Goal: Transaction & Acquisition: Purchase product/service

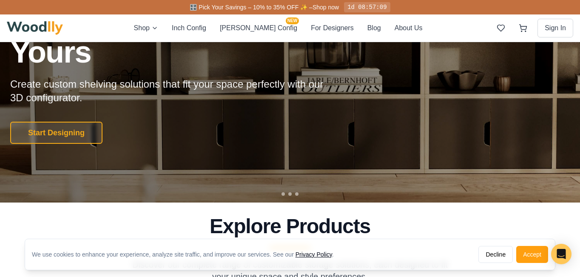
scroll to position [103, 0]
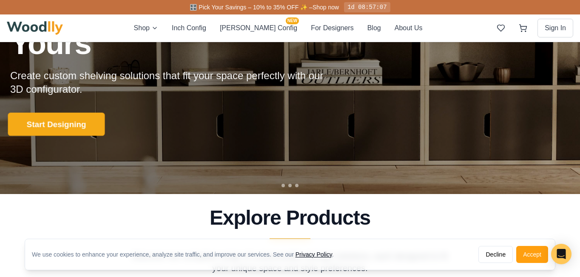
click at [49, 126] on button "Start Designing" at bounding box center [56, 124] width 97 height 23
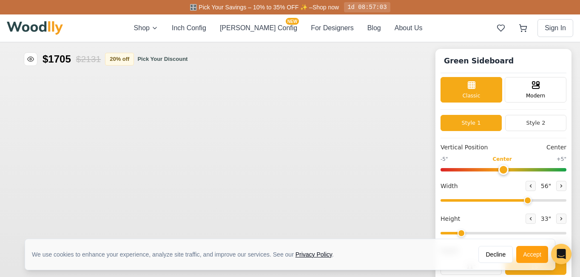
type input "56"
type input "2"
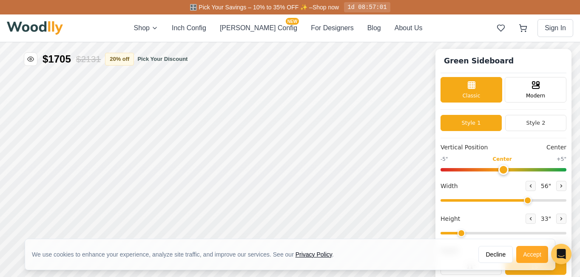
click at [525, 255] on button "Accept" at bounding box center [532, 254] width 32 height 17
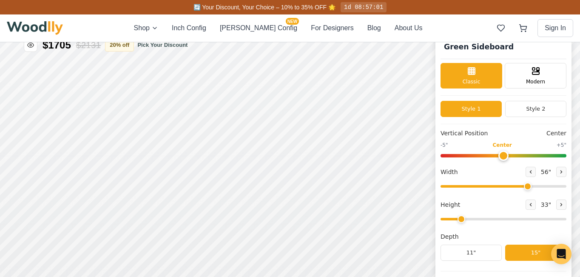
scroll to position [21, 0]
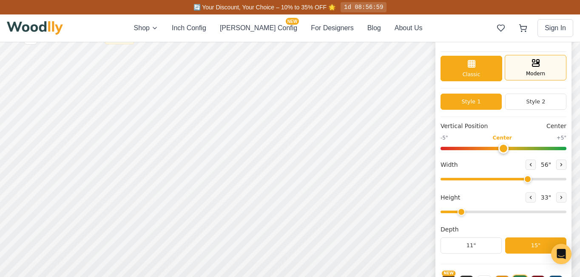
click at [538, 63] on rect at bounding box center [538, 62] width 1 height 1
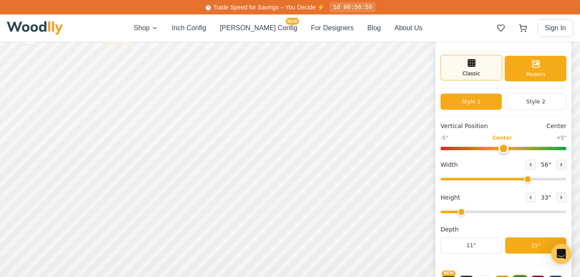
click at [475, 61] on icon at bounding box center [472, 63] width 10 height 10
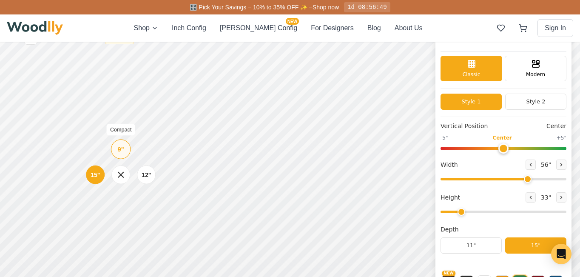
click at [120, 150] on div "9"" at bounding box center [121, 149] width 6 height 9
click at [137, 174] on div "12"" at bounding box center [140, 173] width 10 height 9
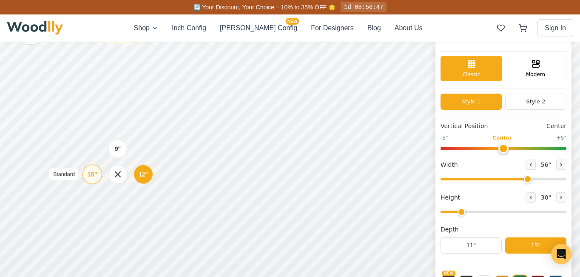
click at [91, 177] on div "15"" at bounding box center [92, 174] width 10 height 9
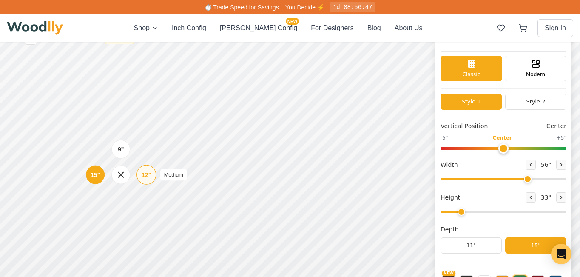
click at [145, 175] on div "12"" at bounding box center [147, 174] width 10 height 9
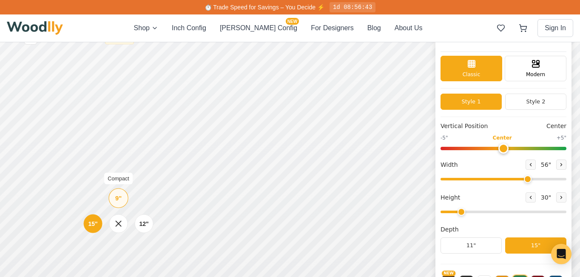
click at [122, 194] on div "9" Compact" at bounding box center [118, 198] width 20 height 20
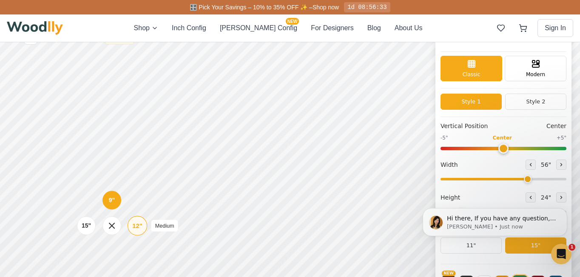
scroll to position [0, 0]
click at [139, 225] on div "12"" at bounding box center [137, 225] width 10 height 9
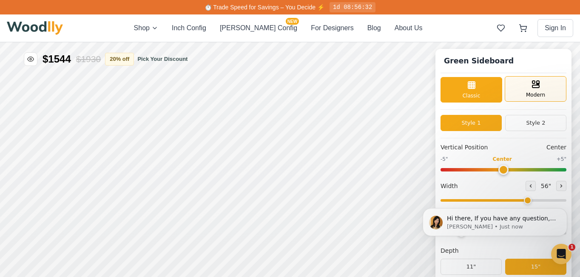
click at [537, 82] on rect at bounding box center [538, 82] width 3 height 3
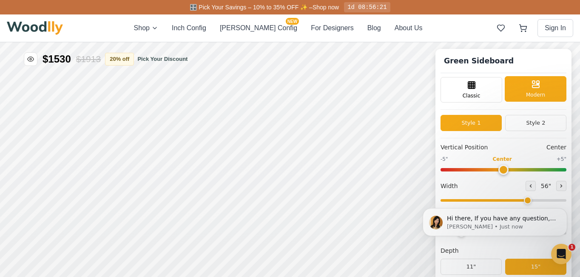
scroll to position [0, 0]
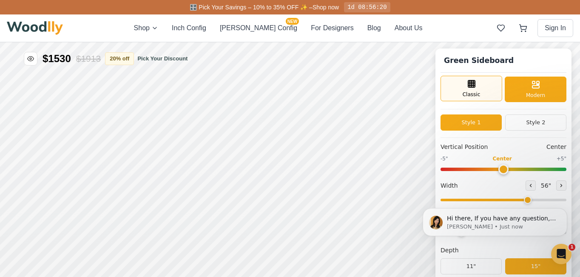
click at [481, 87] on div "Classic" at bounding box center [472, 89] width 62 height 26
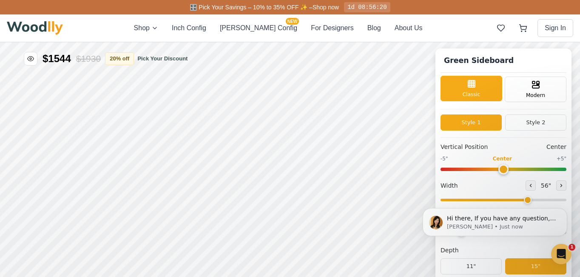
scroll to position [5, 0]
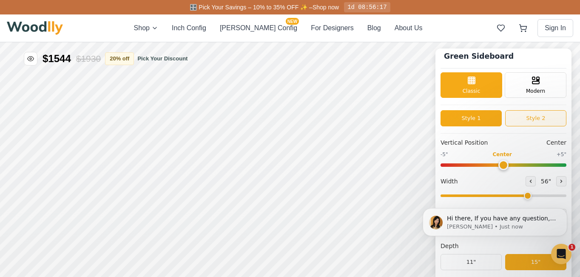
click at [526, 122] on button "Style 2" at bounding box center [535, 118] width 61 height 16
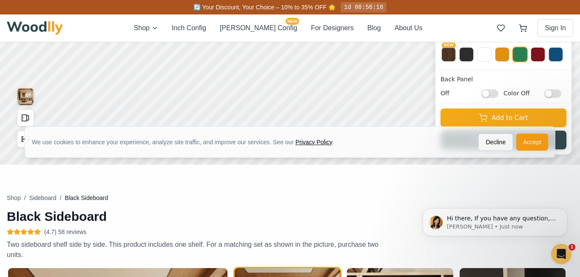
scroll to position [248, 0]
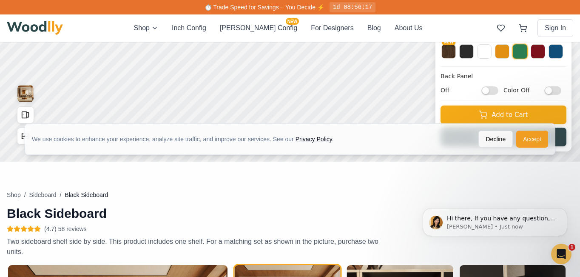
click at [528, 138] on button "Accept" at bounding box center [532, 139] width 32 height 17
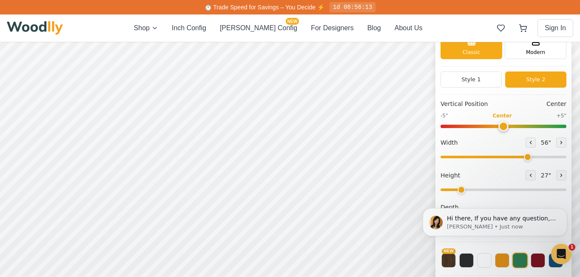
scroll to position [41, 0]
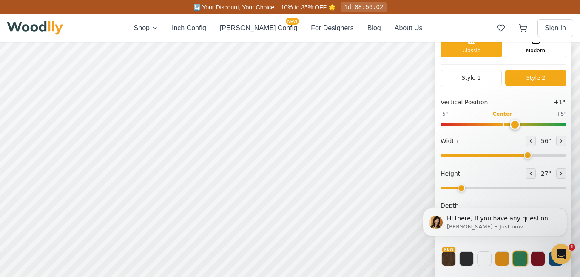
type input "0"
click at [502, 123] on input "range" at bounding box center [504, 124] width 126 height 3
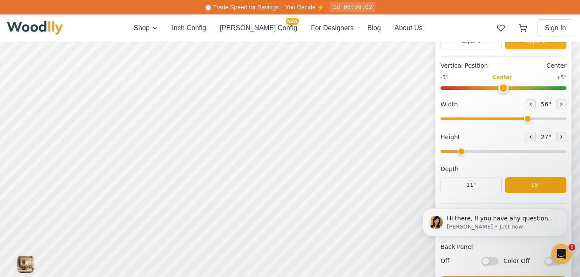
scroll to position [79, 0]
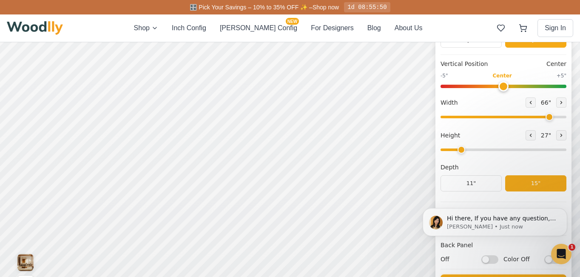
drag, startPoint x: 526, startPoint y: 115, endPoint x: 548, endPoint y: 119, distance: 22.4
type input "66"
click at [548, 118] on input "range" at bounding box center [504, 117] width 126 height 3
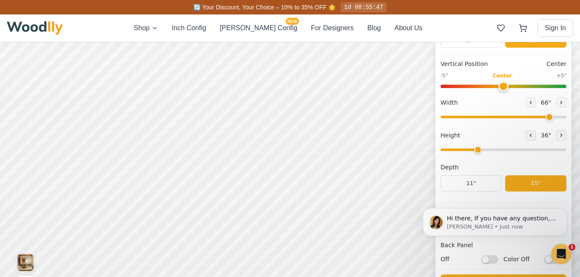
type input "2"
drag, startPoint x: 462, startPoint y: 148, endPoint x: 463, endPoint y: 152, distance: 4.3
click at [463, 151] on input "range" at bounding box center [504, 149] width 126 height 3
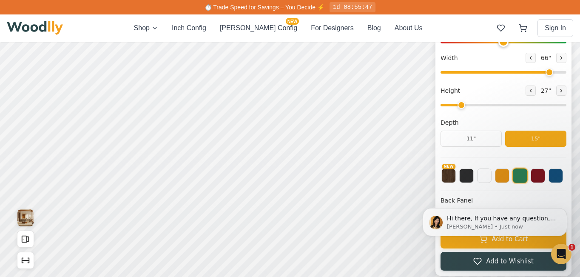
scroll to position [0, 0]
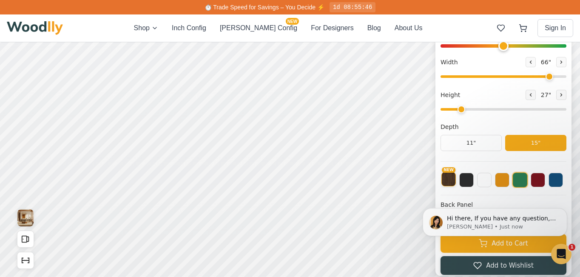
click at [452, 179] on button "NEW" at bounding box center [448, 179] width 14 height 14
click at [463, 179] on button at bounding box center [466, 179] width 14 height 14
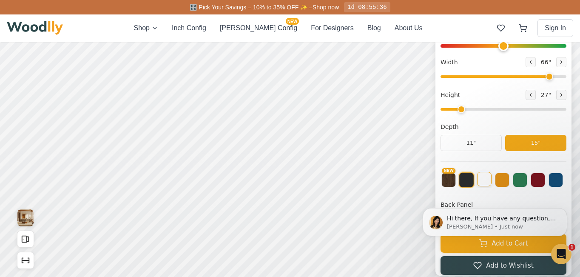
click at [481, 182] on button at bounding box center [484, 179] width 14 height 14
click at [503, 182] on button at bounding box center [502, 179] width 14 height 14
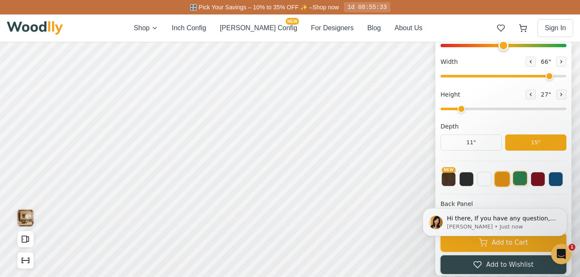
click at [521, 183] on button at bounding box center [520, 178] width 14 height 14
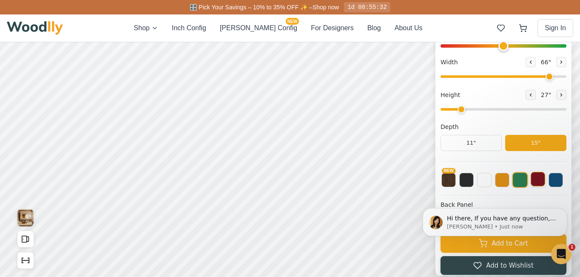
click at [538, 180] on button at bounding box center [538, 179] width 14 height 14
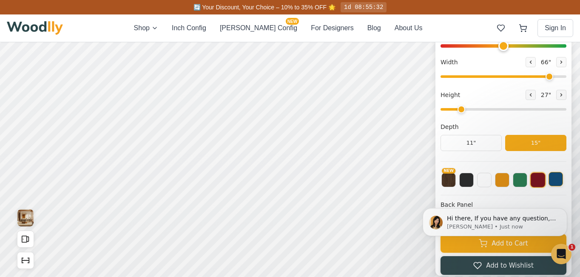
click at [563, 184] on button at bounding box center [556, 179] width 14 height 14
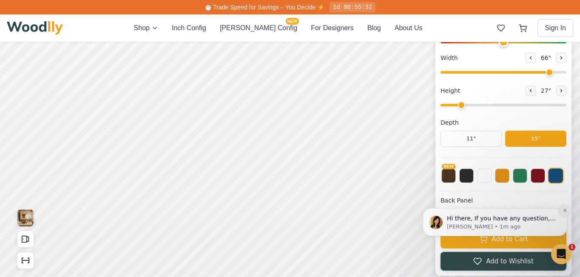
click at [568, 208] on button "Dismiss notification" at bounding box center [564, 210] width 11 height 11
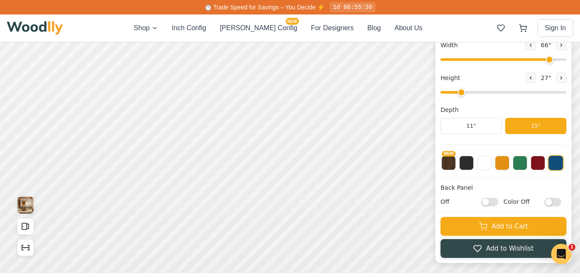
scroll to position [139, 0]
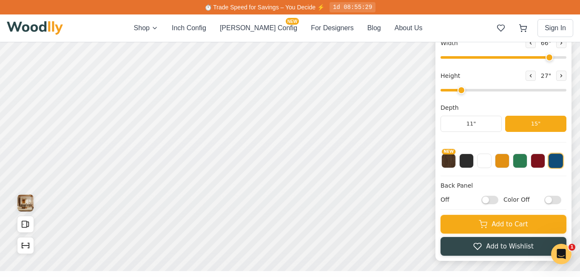
click at [487, 199] on input "Off" at bounding box center [489, 199] width 17 height 9
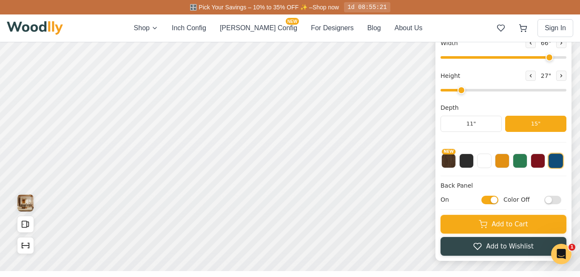
scroll to position [0, 0]
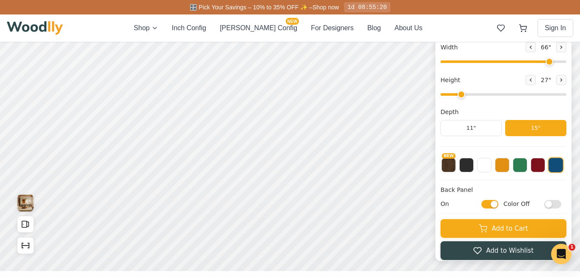
click at [492, 206] on input "On" at bounding box center [489, 203] width 17 height 9
checkbox input "false"
click at [553, 205] on input "Color Off" at bounding box center [552, 203] width 17 height 9
click at [553, 205] on input "Color On" at bounding box center [552, 203] width 17 height 9
checkbox input "false"
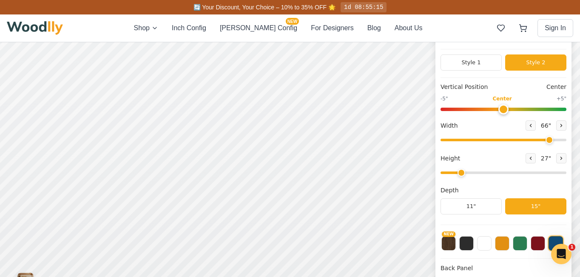
scroll to position [43, 0]
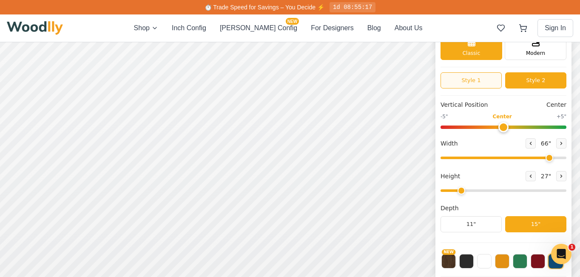
click at [458, 78] on button "Style 1" at bounding box center [471, 80] width 61 height 16
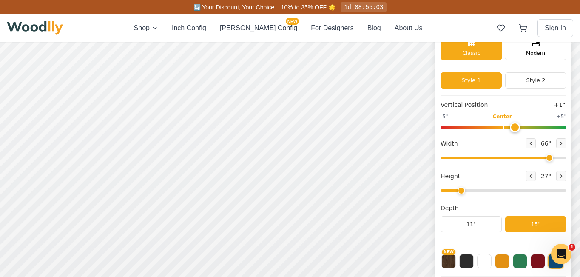
type input "0"
click at [503, 125] on input "range" at bounding box center [504, 126] width 126 height 3
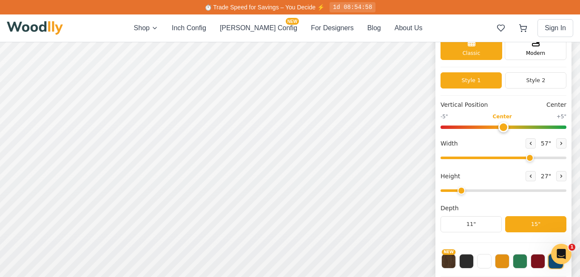
drag, startPoint x: 549, startPoint y: 157, endPoint x: 527, endPoint y: 146, distance: 23.8
type input "57"
click at [527, 157] on input "range" at bounding box center [504, 158] width 126 height 3
click at [543, 48] on div "Modern" at bounding box center [536, 47] width 62 height 26
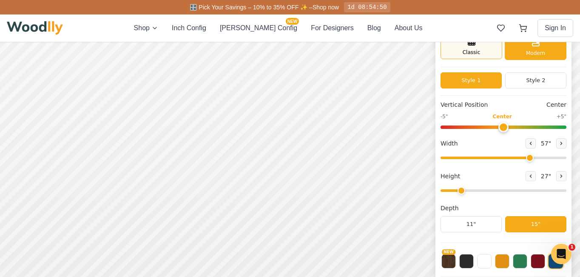
click at [474, 54] on span "Classic" at bounding box center [472, 52] width 18 height 8
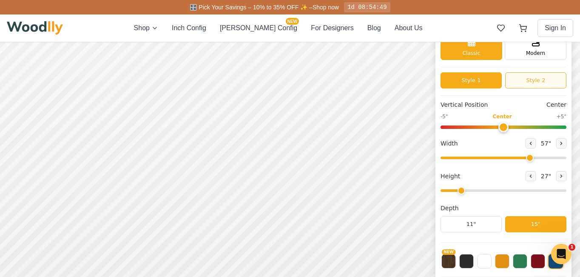
click at [531, 82] on button "Style 2" at bounding box center [535, 80] width 61 height 16
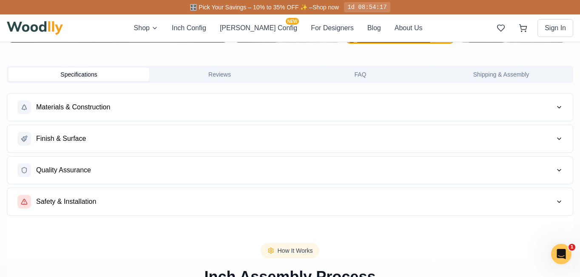
scroll to position [690, 0]
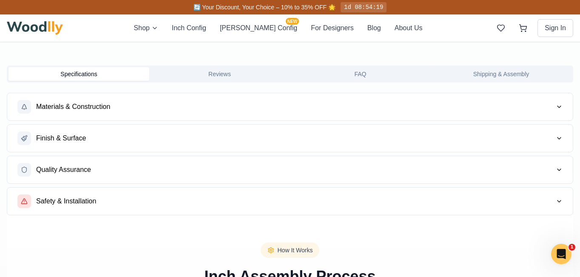
click at [76, 108] on span "Materials & Construction" at bounding box center [73, 107] width 74 height 10
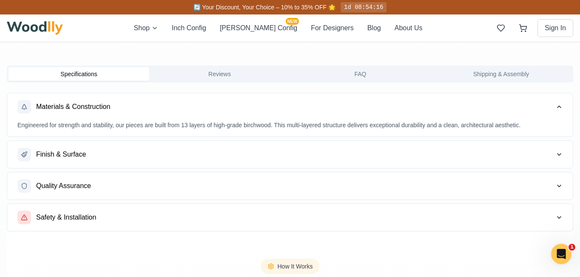
click at [95, 151] on button "Finish & Surface" at bounding box center [290, 154] width 566 height 27
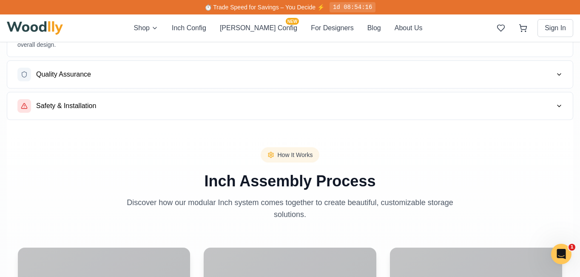
scroll to position [812, 0]
click at [43, 59] on div "Materials & Construction Finish & Surface For the surface, we use high-pressure…" at bounding box center [290, 45] width 566 height 149
click at [48, 76] on span "Quality Assurance" at bounding box center [63, 73] width 55 height 10
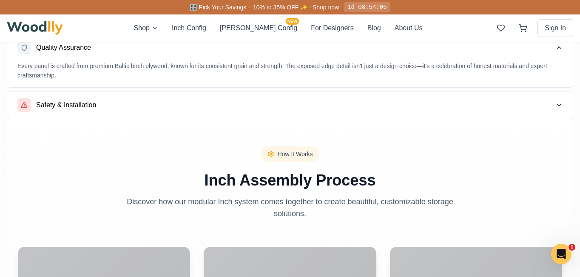
click at [76, 111] on div "Safety & Installation" at bounding box center [56, 105] width 79 height 14
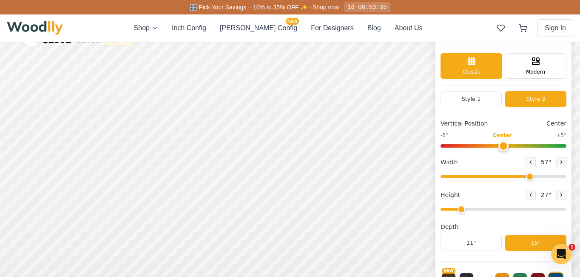
scroll to position [4, 0]
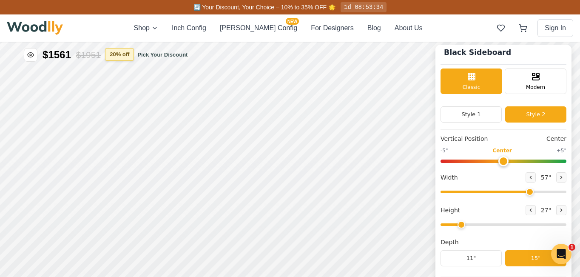
click at [128, 51] on button "20 % off" at bounding box center [119, 54] width 29 height 13
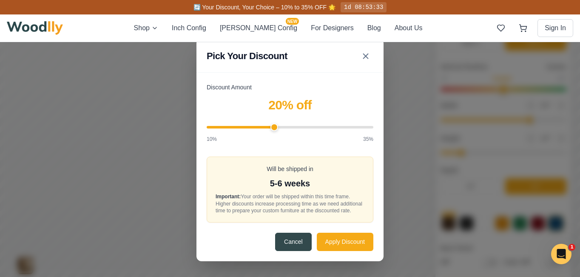
scroll to position [77, 0]
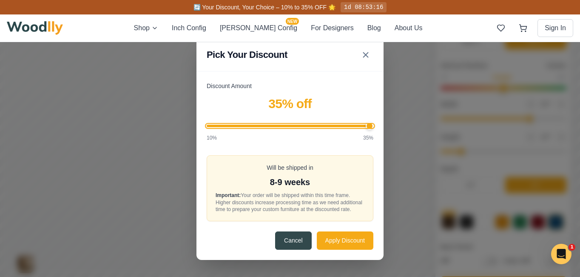
drag, startPoint x: 273, startPoint y: 121, endPoint x: 379, endPoint y: 134, distance: 106.6
type input "35"
click at [373, 127] on input "Discount Amount" at bounding box center [290, 126] width 167 height 3
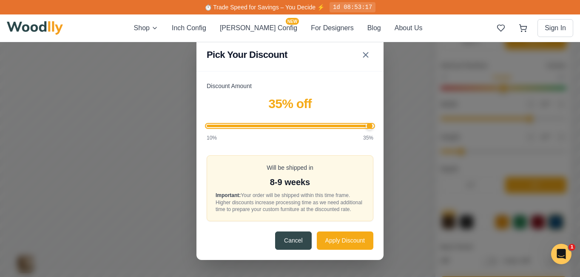
drag, startPoint x: 371, startPoint y: 123, endPoint x: 390, endPoint y: 131, distance: 19.8
click at [373, 127] on input "Discount Amount" at bounding box center [290, 126] width 167 height 3
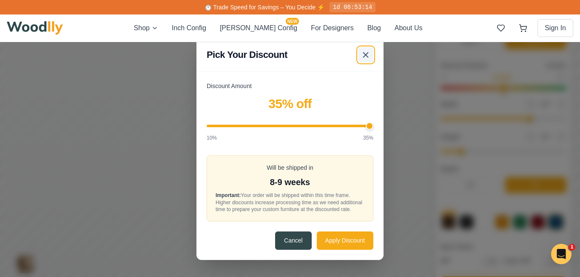
click at [364, 51] on icon at bounding box center [366, 55] width 10 height 10
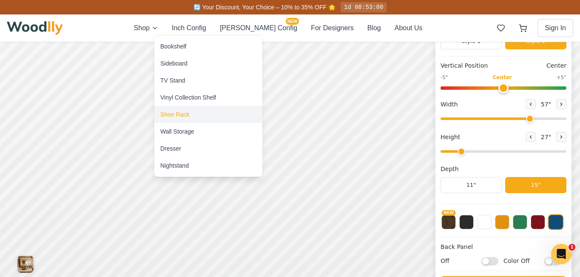
click at [179, 116] on div "Shoe Rack" at bounding box center [174, 114] width 29 height 9
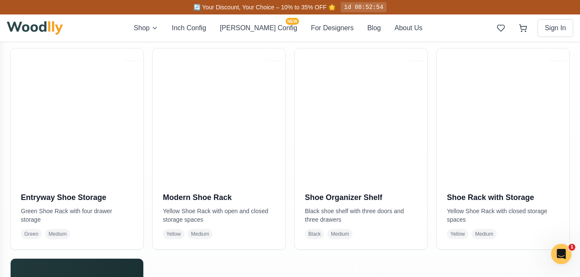
scroll to position [188, 0]
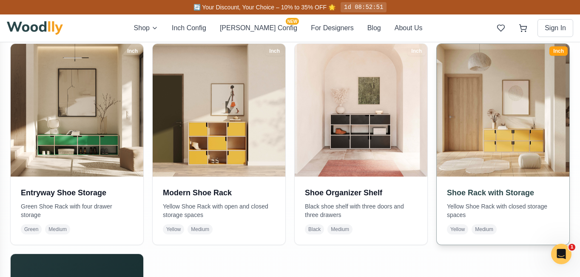
click at [486, 137] on img at bounding box center [502, 109] width 139 height 139
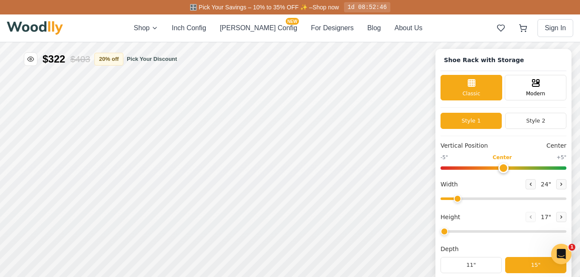
type input "67"
type input "2"
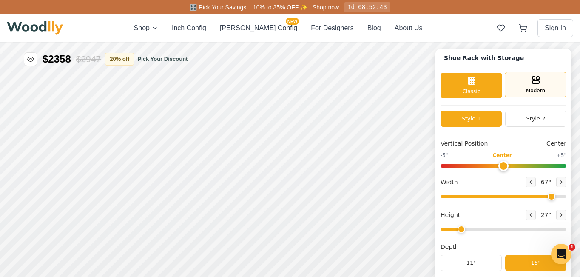
click at [532, 85] on div "Modern" at bounding box center [536, 85] width 62 height 26
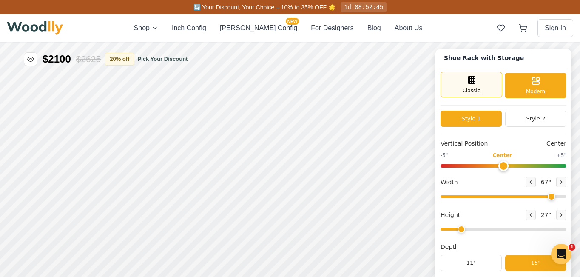
click at [485, 80] on div "Classic" at bounding box center [472, 85] width 62 height 26
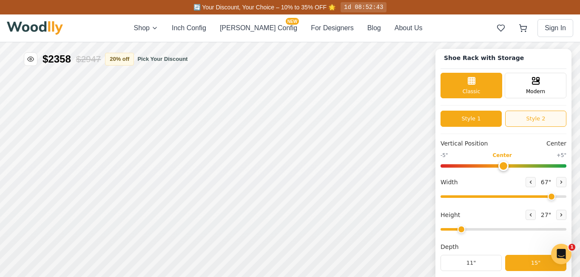
click at [535, 118] on button "Style 2" at bounding box center [535, 119] width 61 height 16
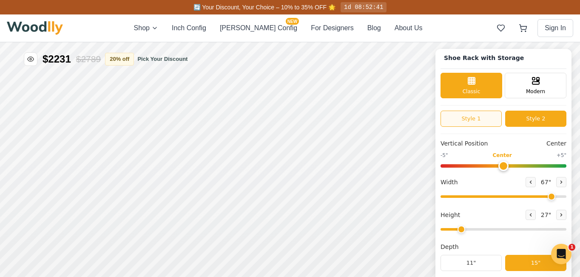
click at [487, 114] on button "Style 1" at bounding box center [471, 119] width 61 height 16
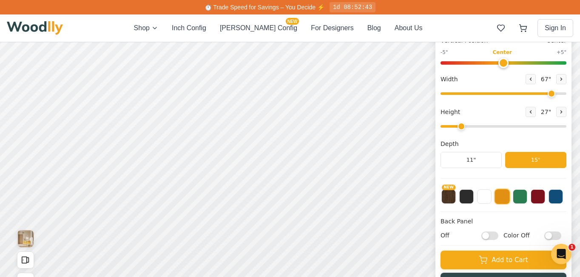
scroll to position [104, 0]
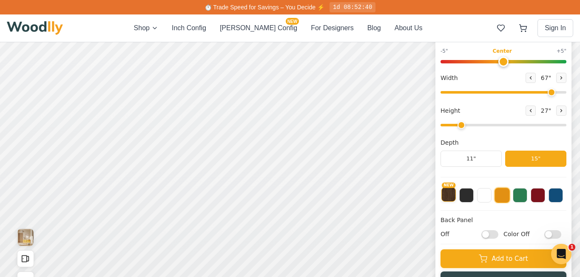
click at [452, 194] on button "NEW" at bounding box center [448, 194] width 14 height 14
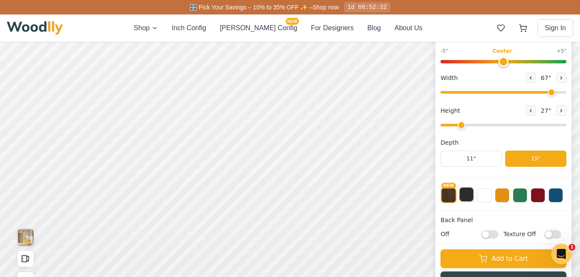
click at [467, 194] on button at bounding box center [466, 194] width 14 height 14
click at [487, 194] on button at bounding box center [484, 194] width 14 height 14
click at [507, 196] on button at bounding box center [502, 194] width 14 height 14
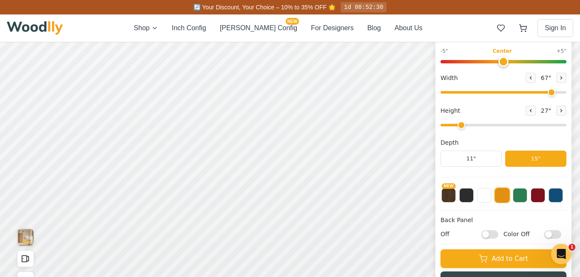
click at [528, 195] on div "NEW" at bounding box center [504, 192] width 126 height 21
click at [521, 194] on button at bounding box center [520, 194] width 14 height 14
click at [540, 195] on button at bounding box center [538, 194] width 14 height 14
click at [559, 194] on button at bounding box center [556, 194] width 14 height 14
click at [506, 193] on button at bounding box center [502, 194] width 14 height 14
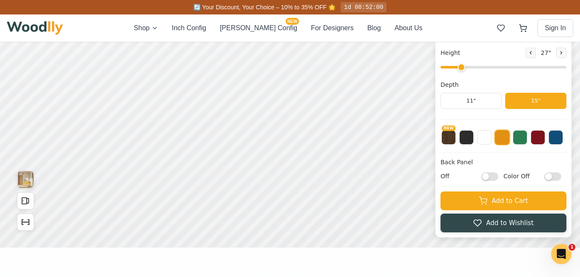
scroll to position [165, 0]
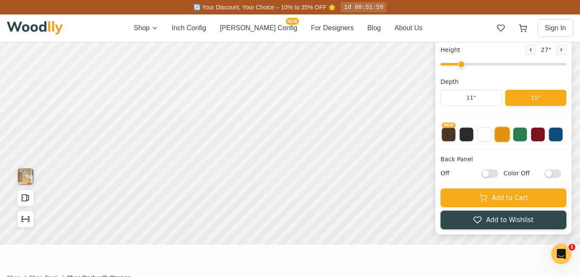
click at [505, 193] on button "Add to Cart" at bounding box center [504, 197] width 126 height 19
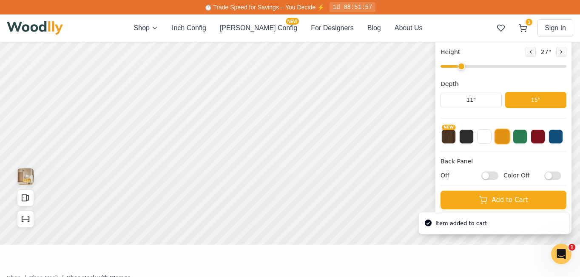
scroll to position [0, 0]
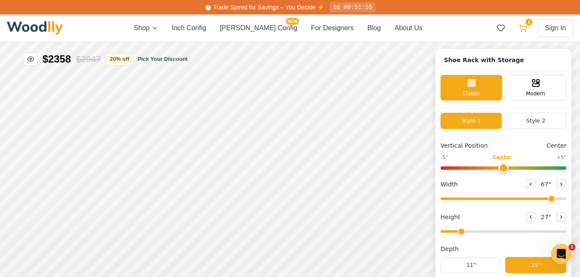
click at [526, 24] on span "1" at bounding box center [529, 22] width 7 height 7
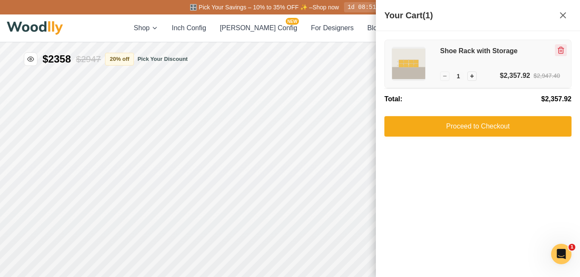
click at [559, 49] on icon "Remove item" at bounding box center [561, 50] width 8 height 8
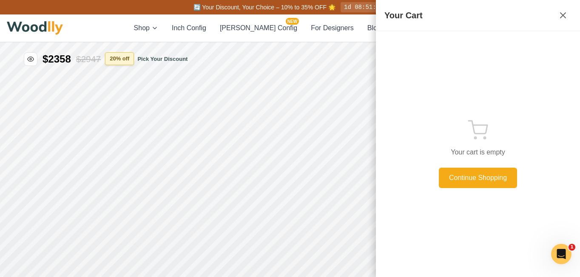
click at [132, 57] on button "20 % off" at bounding box center [119, 58] width 29 height 13
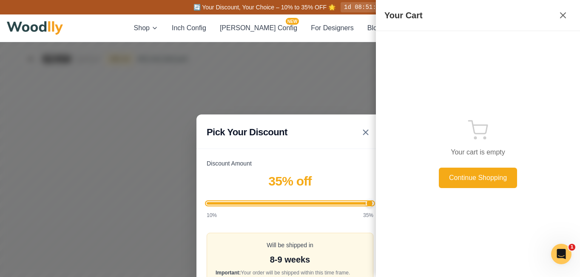
drag, startPoint x: 277, startPoint y: 199, endPoint x: 421, endPoint y: 207, distance: 143.5
type input "35"
click at [373, 205] on input "Discount Amount" at bounding box center [290, 203] width 167 height 3
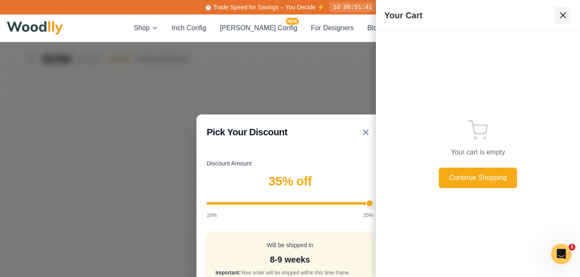
click at [563, 14] on icon at bounding box center [563, 15] width 10 height 10
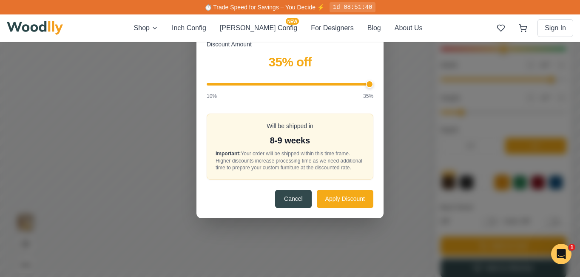
scroll to position [120, 0]
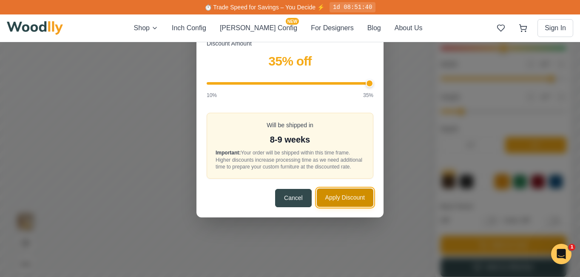
click at [333, 201] on button "Apply Discount" at bounding box center [345, 197] width 57 height 18
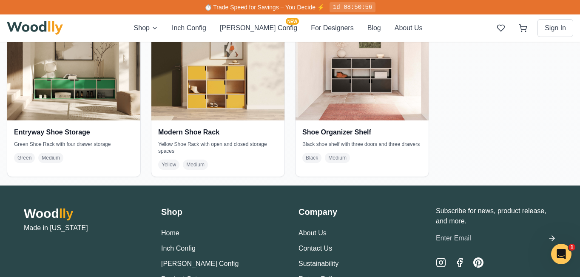
scroll to position [1664, 0]
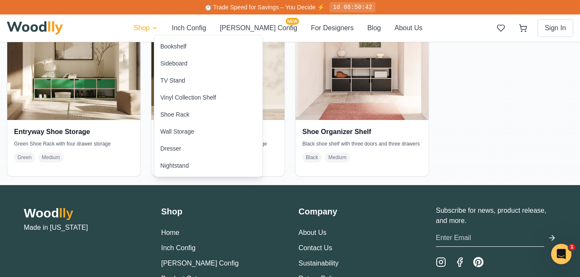
click at [171, 48] on div "Bookshelf" at bounding box center [173, 46] width 26 height 9
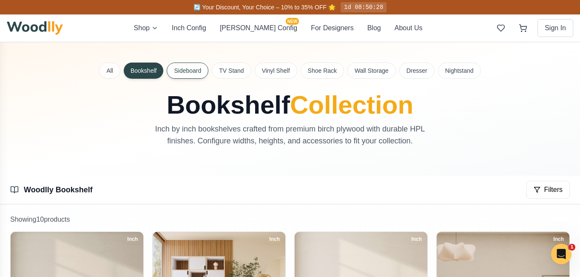
click at [192, 74] on button "Sideboard" at bounding box center [188, 71] width 42 height 16
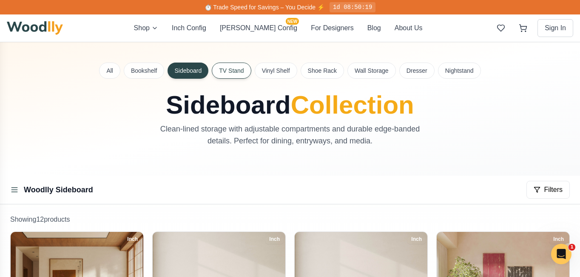
click at [220, 74] on button "TV Stand" at bounding box center [231, 71] width 39 height 16
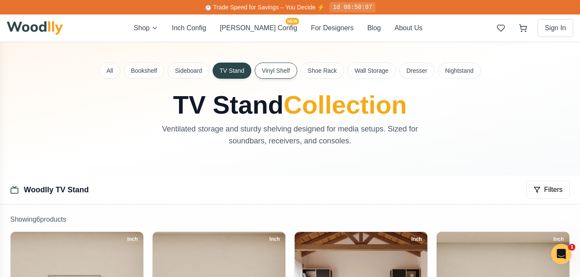
click at [268, 77] on button "Vinyl Shelf" at bounding box center [276, 71] width 43 height 16
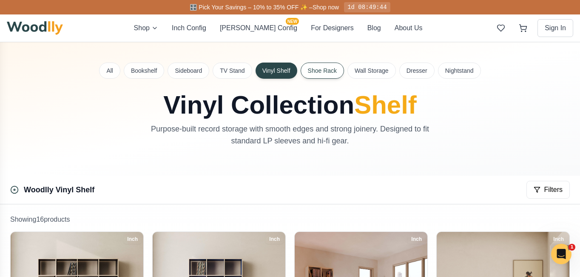
click at [325, 68] on button "Shoe Rack" at bounding box center [322, 71] width 43 height 16
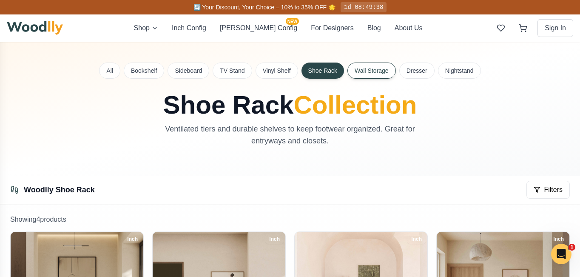
click at [375, 72] on button "Wall Storage" at bounding box center [371, 71] width 48 height 16
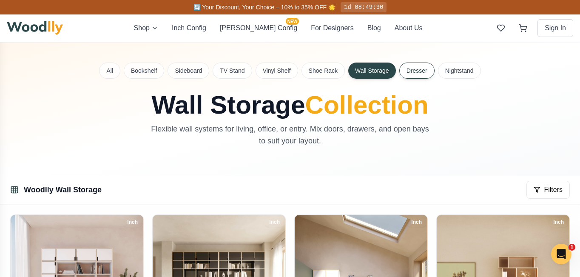
click at [415, 71] on button "Dresser" at bounding box center [416, 71] width 35 height 16
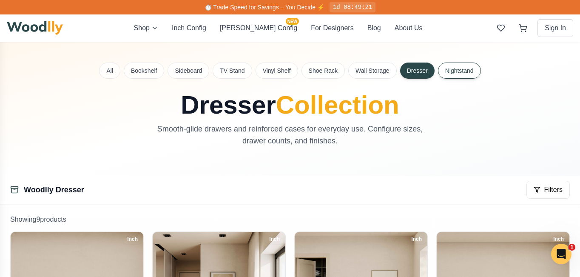
click at [454, 72] on button "Nightstand" at bounding box center [459, 71] width 43 height 16
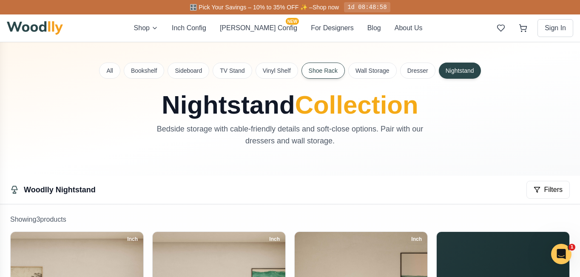
click at [317, 71] on button "Shoe Rack" at bounding box center [323, 71] width 43 height 16
